Goal: Navigation & Orientation: Find specific page/section

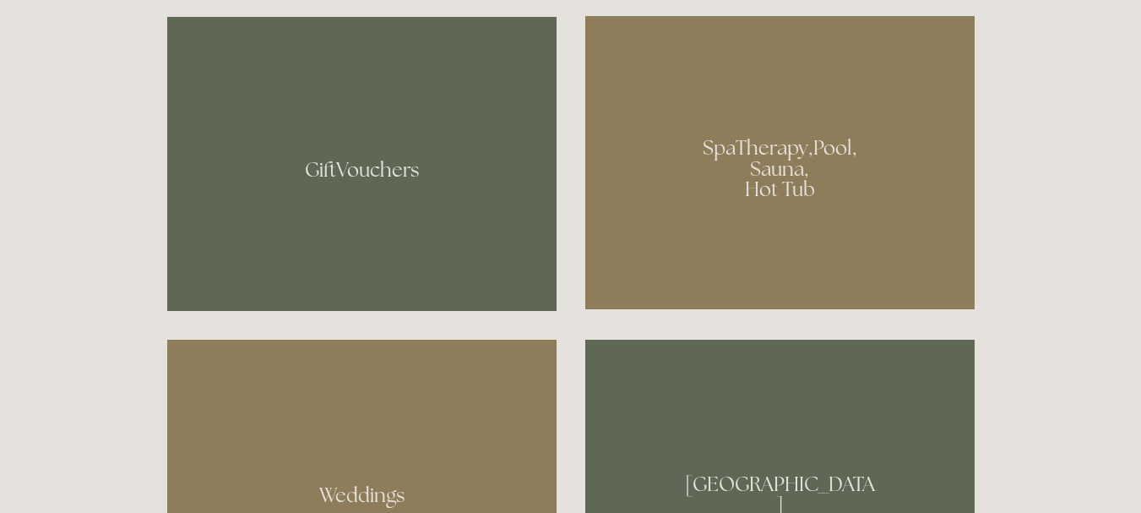
scroll to position [1183, 0]
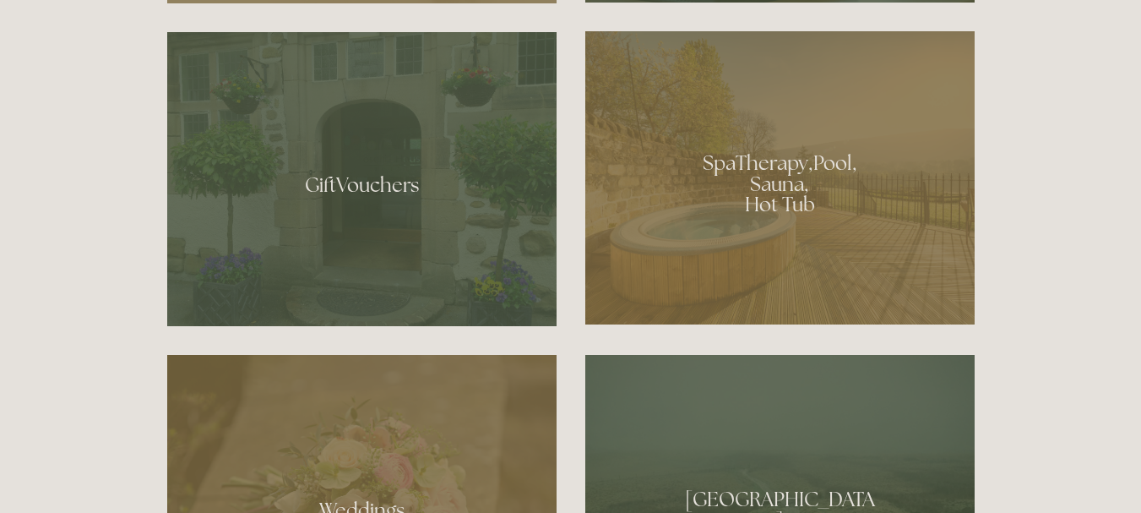
click at [810, 297] on div at bounding box center [779, 177] width 389 height 293
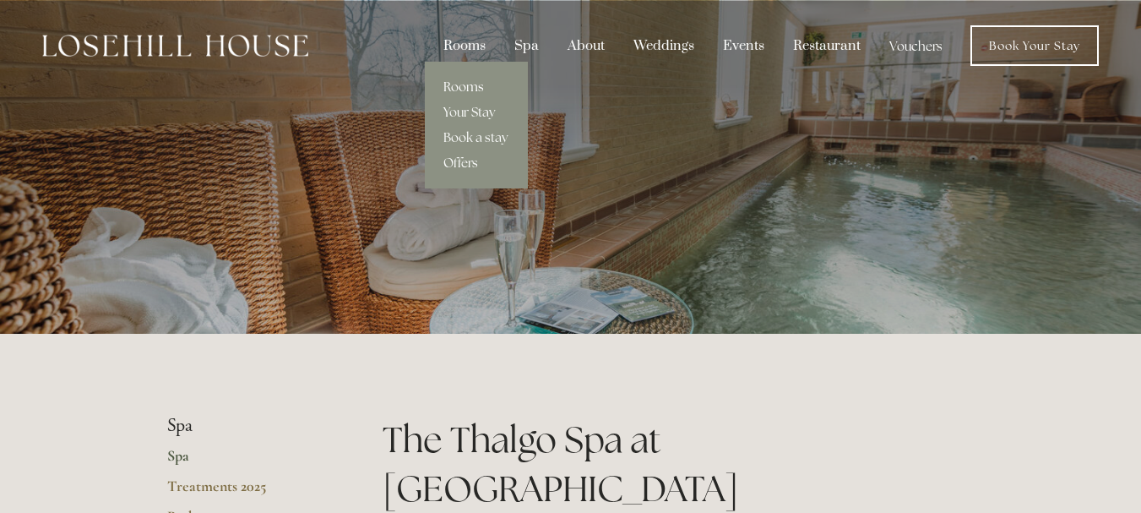
click at [471, 87] on link "Rooms" at bounding box center [476, 86] width 103 height 25
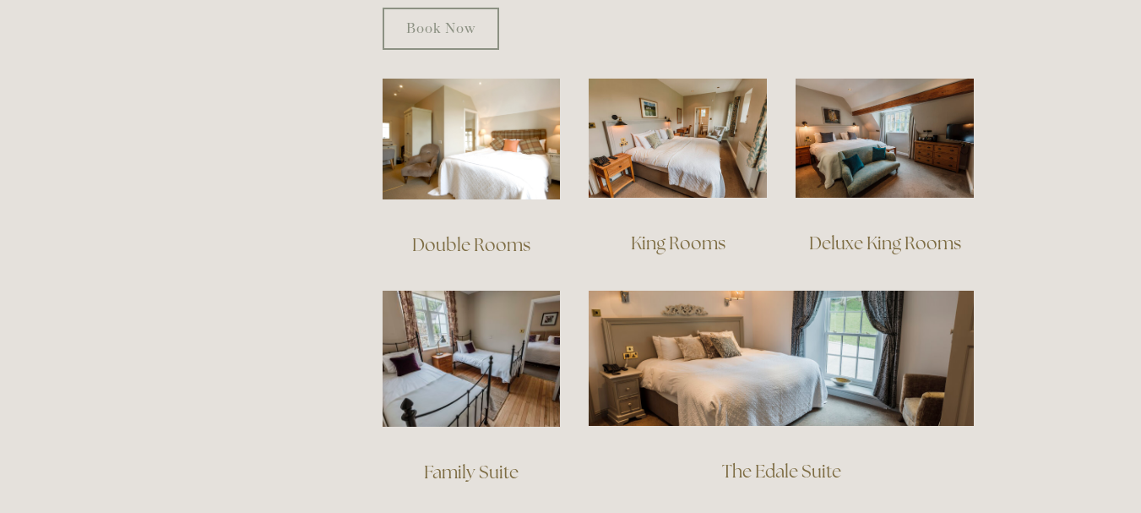
scroll to position [1183, 0]
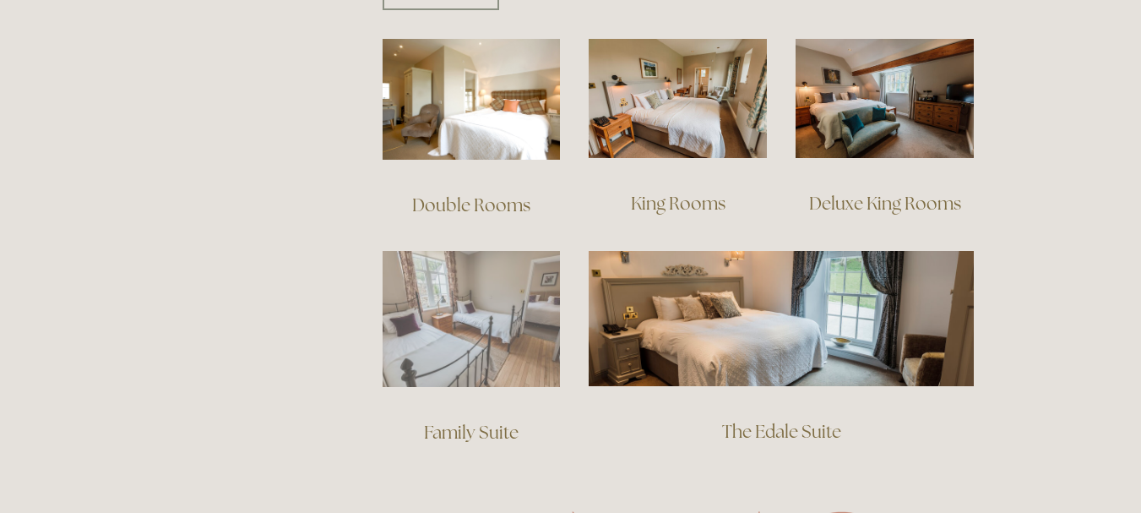
click at [490, 326] on img at bounding box center [472, 319] width 178 height 136
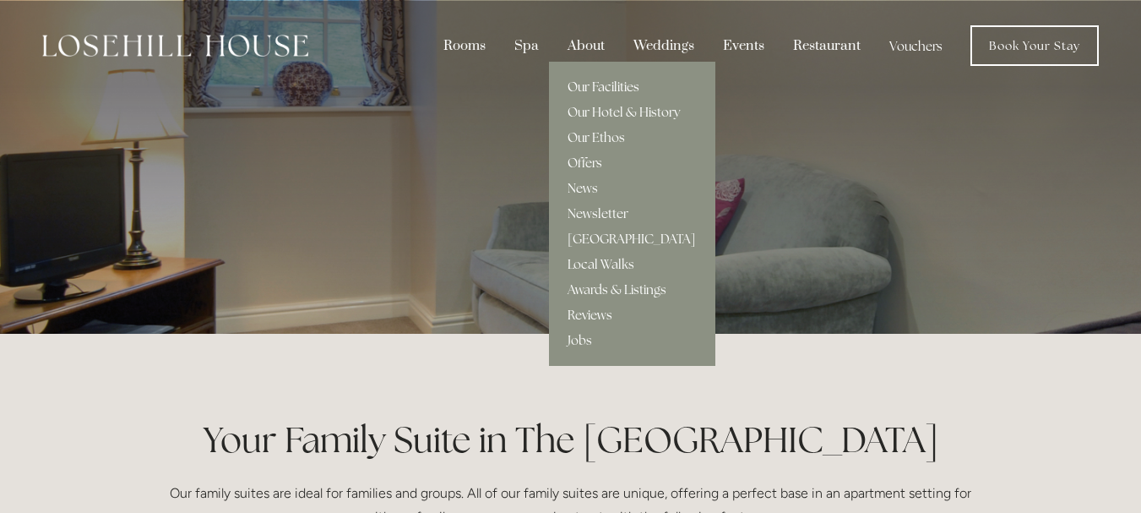
click at [598, 82] on link "Our Facilities" at bounding box center [632, 86] width 166 height 25
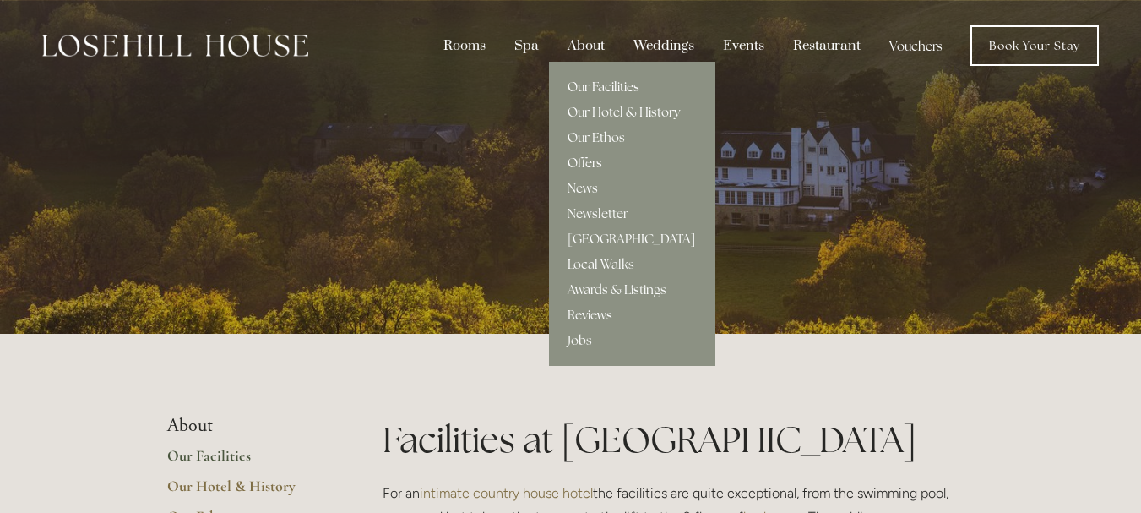
click at [585, 160] on link "Offers" at bounding box center [632, 162] width 166 height 25
